Goal: Task Accomplishment & Management: Use online tool/utility

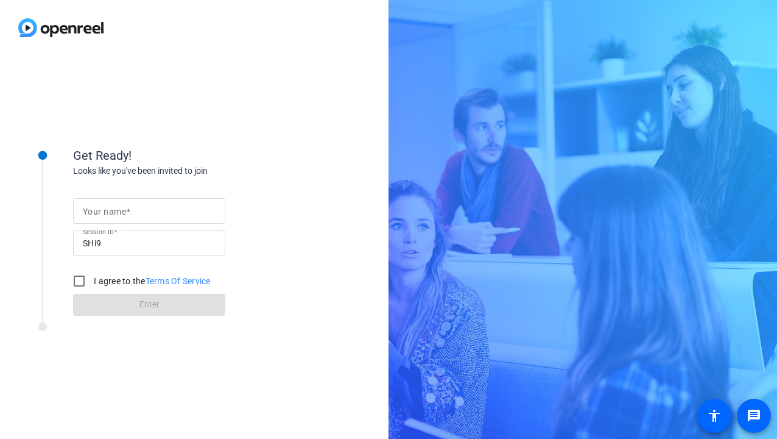
click at [110, 215] on mat-label "Your name" at bounding box center [104, 211] width 43 height 10
click at [110, 215] on input "Your name" at bounding box center [149, 210] width 133 height 15
type input "[PERSON_NAME]"
click at [72, 275] on input "I agree to the Terms Of Service" at bounding box center [79, 281] width 24 height 24
checkbox input "true"
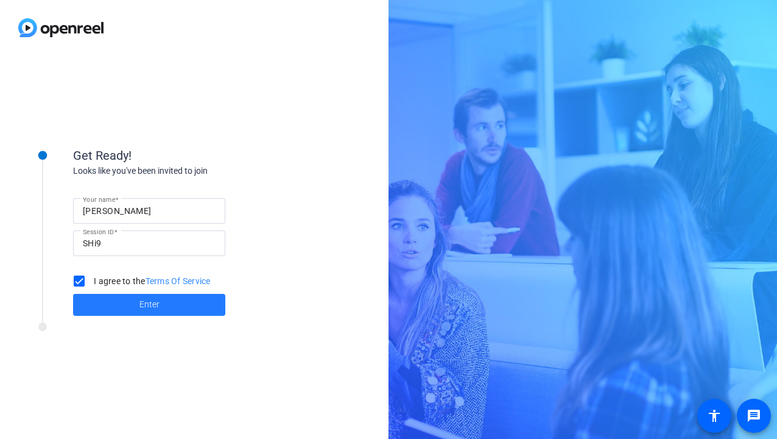
click at [116, 297] on span at bounding box center [149, 304] width 152 height 29
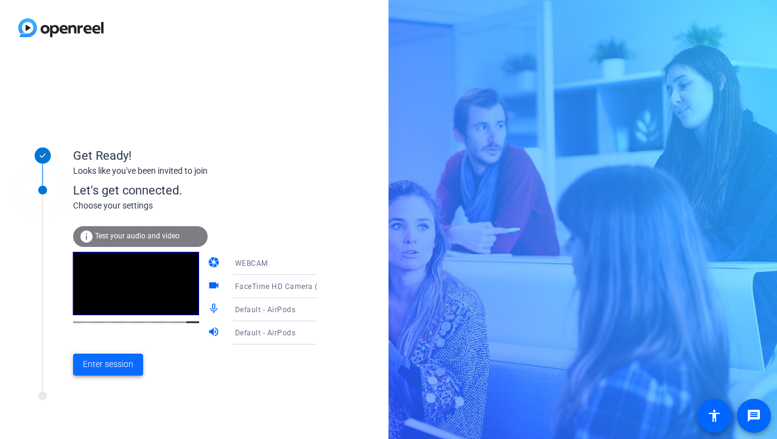
click at [117, 378] on span at bounding box center [108, 364] width 70 height 29
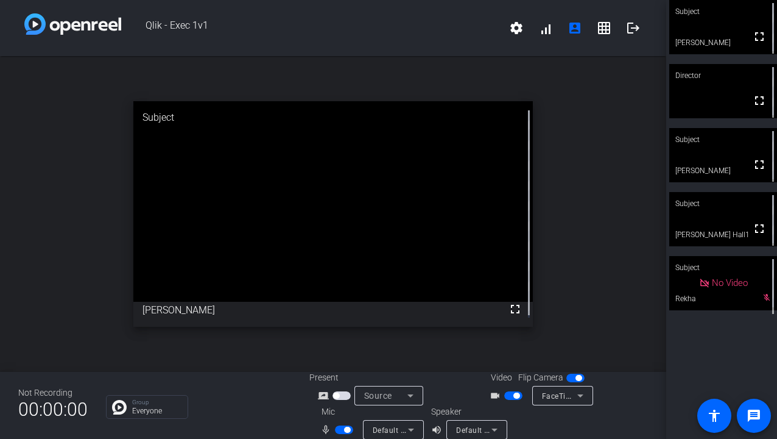
click at [505, 395] on span "button" at bounding box center [513, 395] width 18 height 9
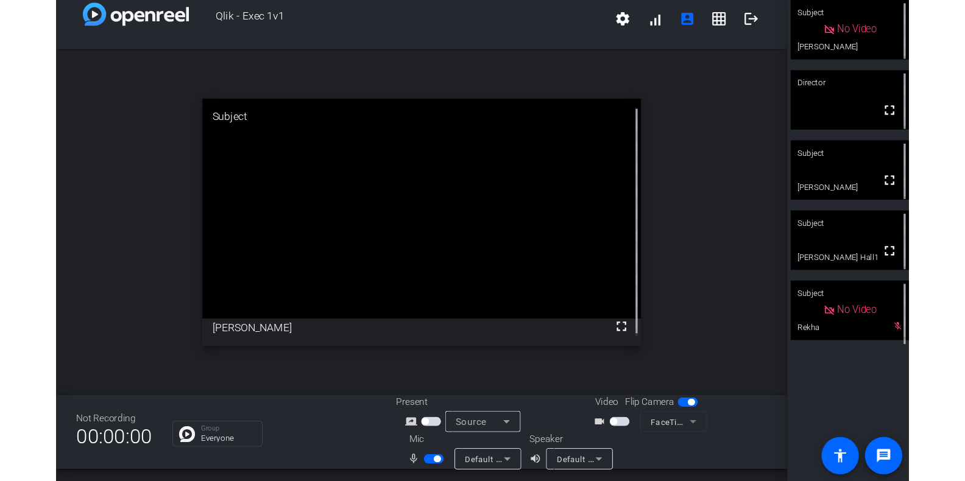
scroll to position [14, 0]
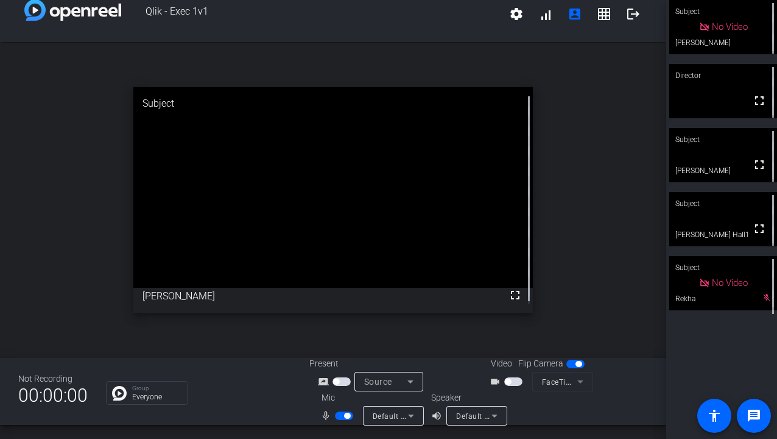
click at [344, 417] on span "button" at bounding box center [347, 415] width 6 height 6
click at [767, 437] on div "Subject No Video [PERSON_NAME] mic_off_outline Director fullscreen Subject full…" at bounding box center [721, 219] width 111 height 439
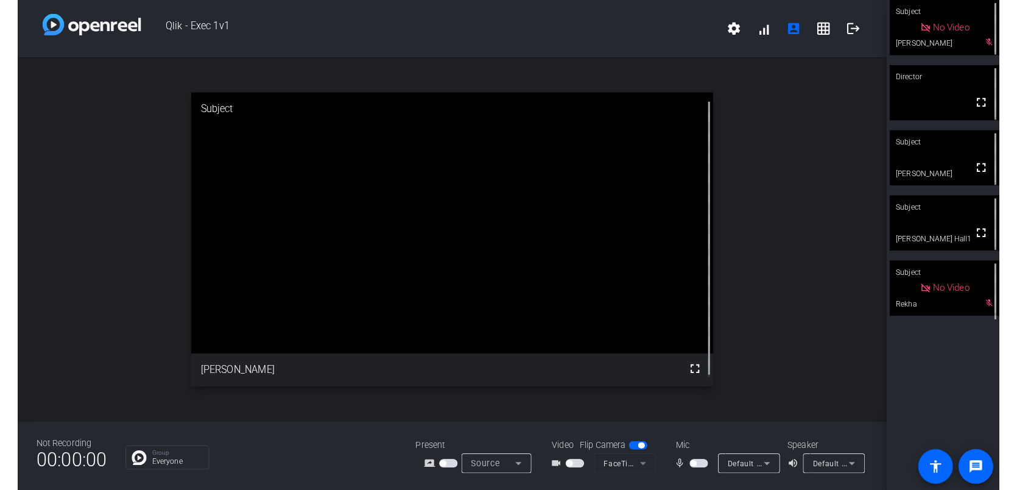
scroll to position [0, 0]
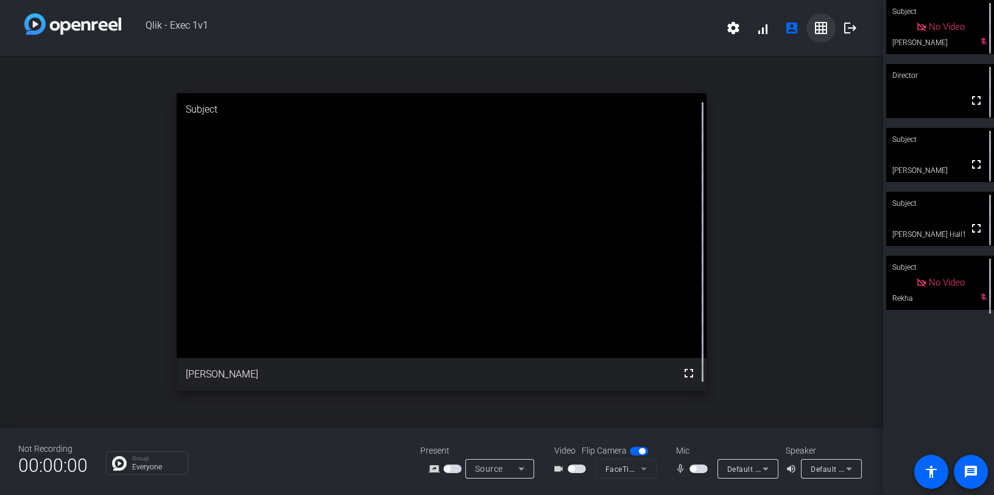
click at [777, 27] on mat-icon "grid_on" at bounding box center [821, 28] width 15 height 15
click at [719, 27] on span "Qlik - Exec 1v1" at bounding box center [420, 27] width 598 height 29
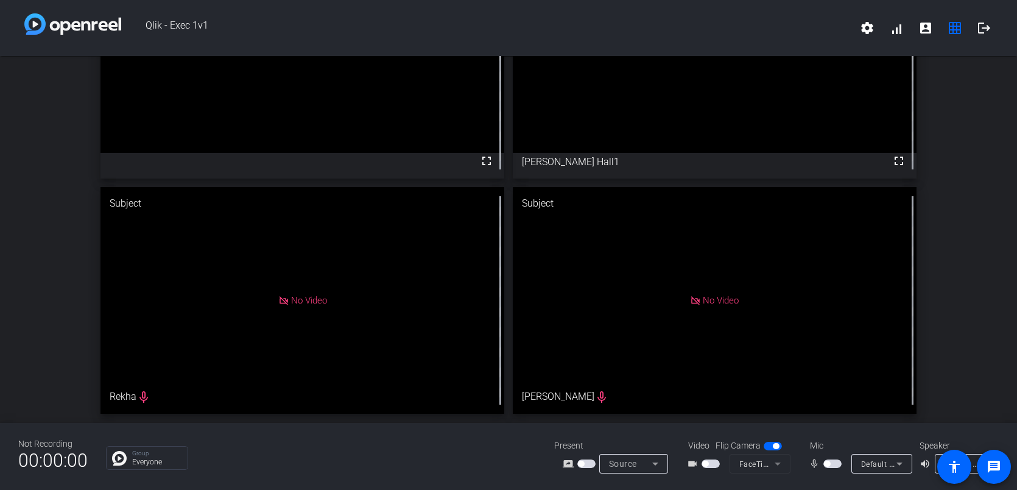
scroll to position [113, 0]
click at [777, 438] on span "button" at bounding box center [832, 463] width 18 height 9
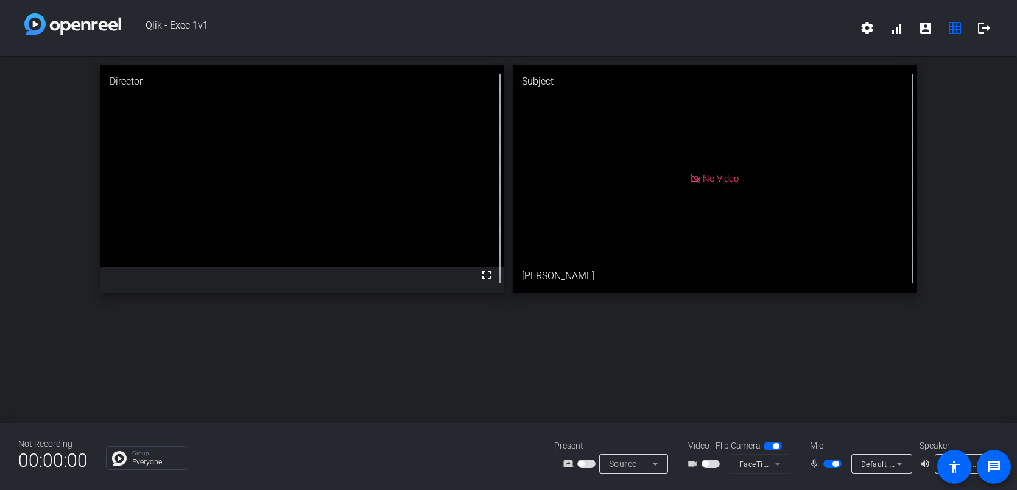
scroll to position [0, 0]
